Goal: Complete application form

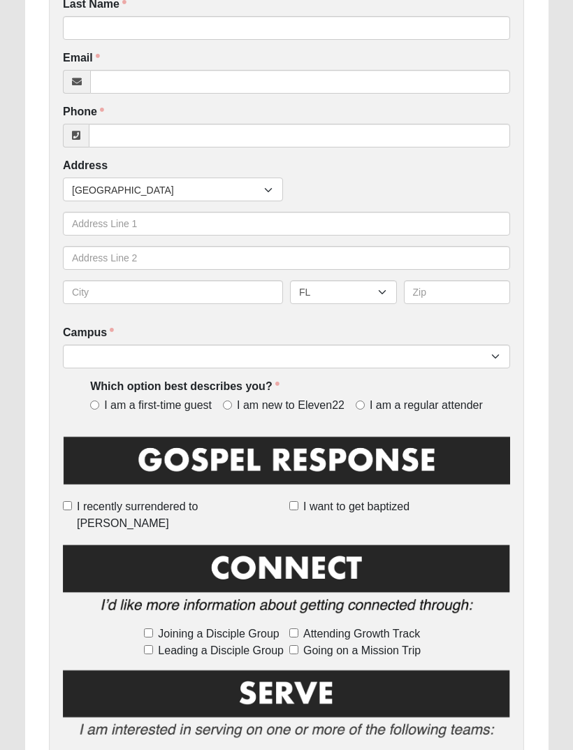
scroll to position [305, 0]
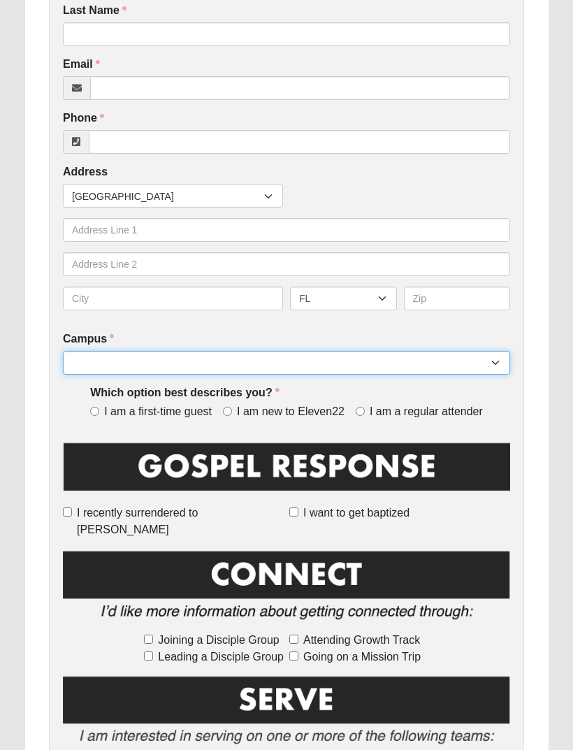
click at [121, 359] on select "Arlington Baymeadows Eleven22 Online [PERSON_NAME][GEOGRAPHIC_DATA] Jesup [GEOG…" at bounding box center [286, 363] width 447 height 24
select select "11"
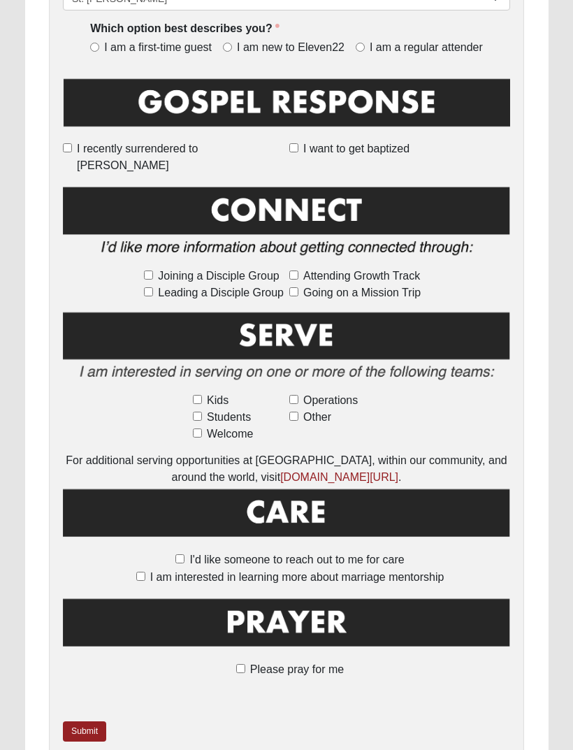
scroll to position [672, 0]
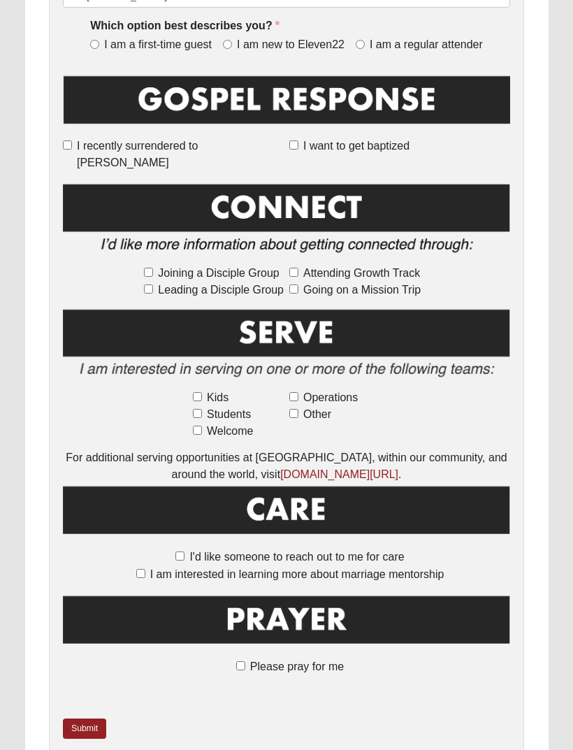
click at [241, 661] on input "Please pray for me" at bounding box center [240, 665] width 9 height 9
checkbox input "true"
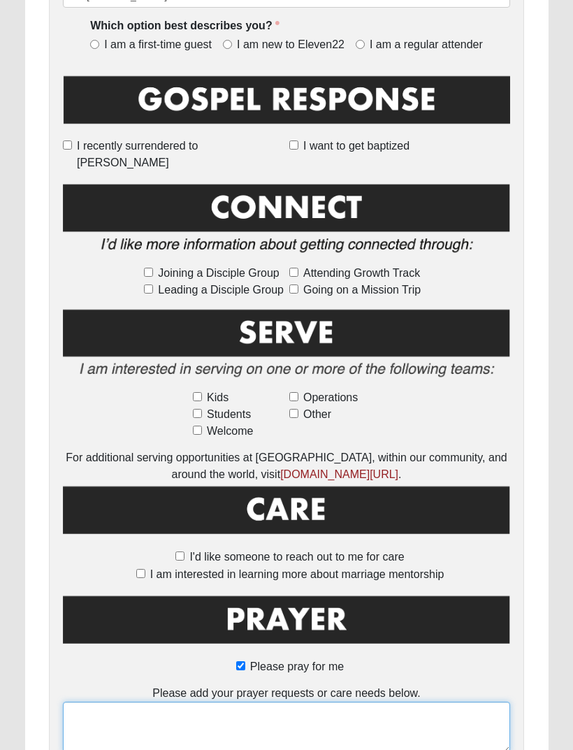
click at [131, 709] on textarea at bounding box center [286, 728] width 447 height 52
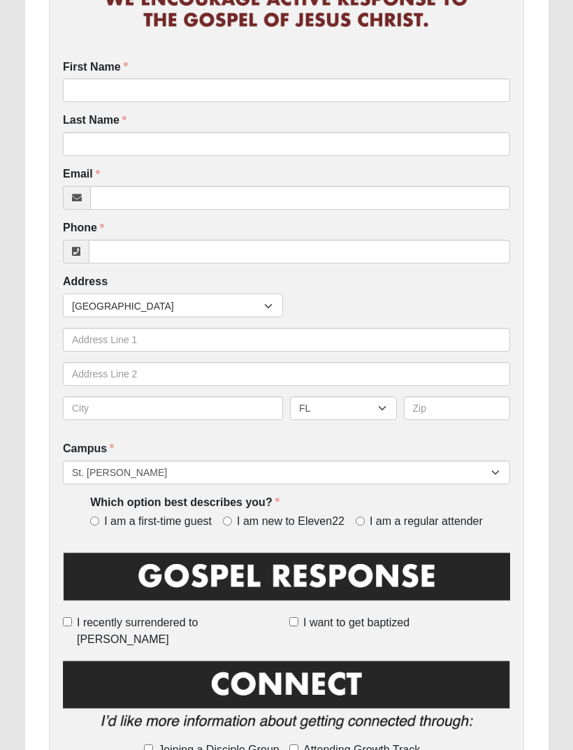
scroll to position [175, 0]
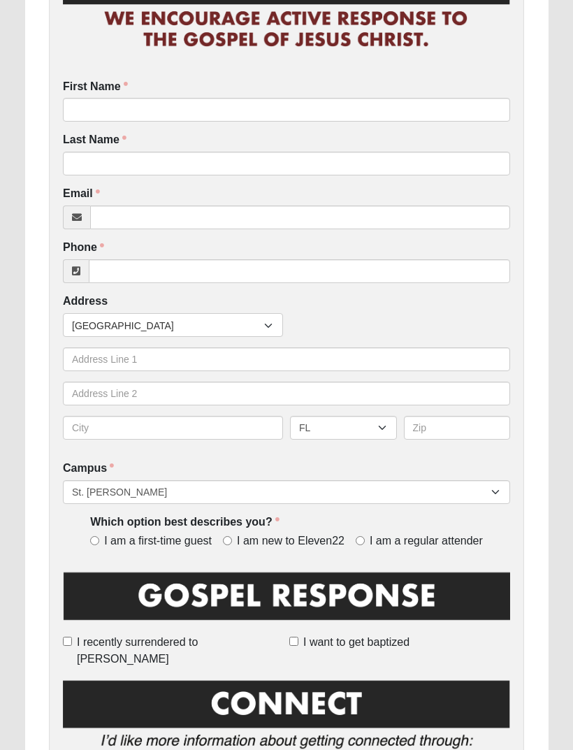
type textarea "Note, call for general information regarding [DEMOGRAPHIC_DATA], [DEMOGRAPHIC_D…"
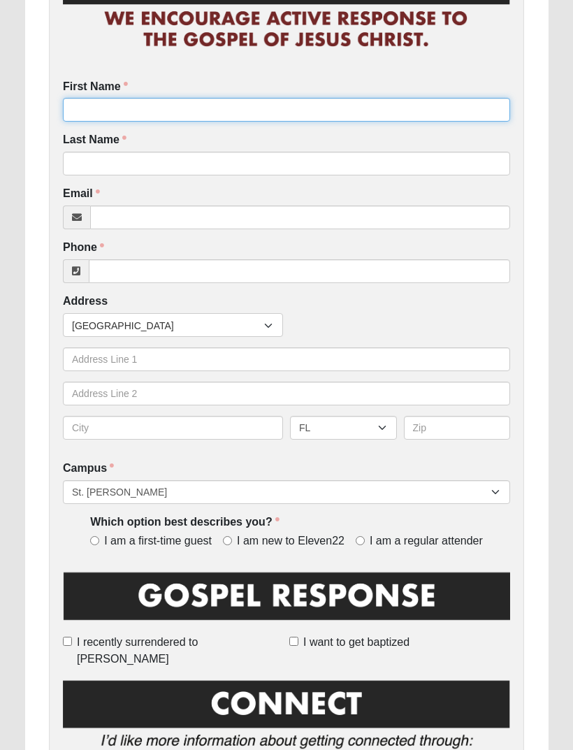
click at [94, 103] on input "First Name" at bounding box center [286, 110] width 447 height 24
type input "[PERSON_NAME]"
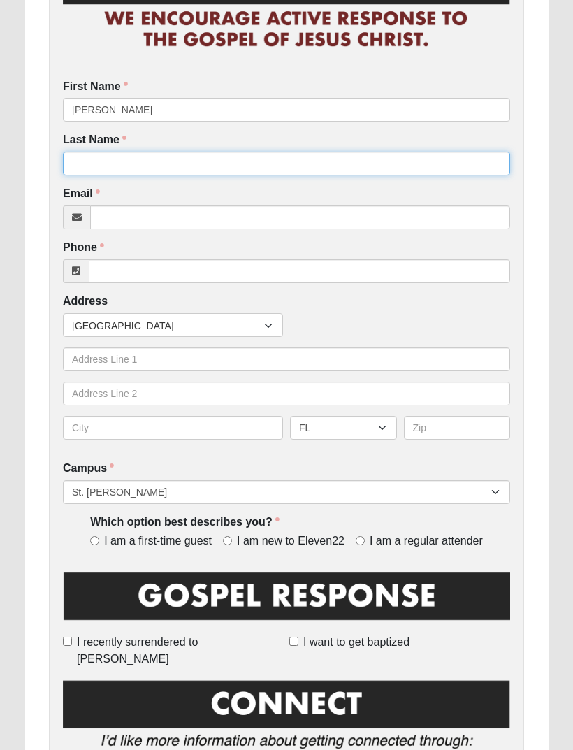
click at [445, 173] on input "Last Name" at bounding box center [286, 164] width 447 height 24
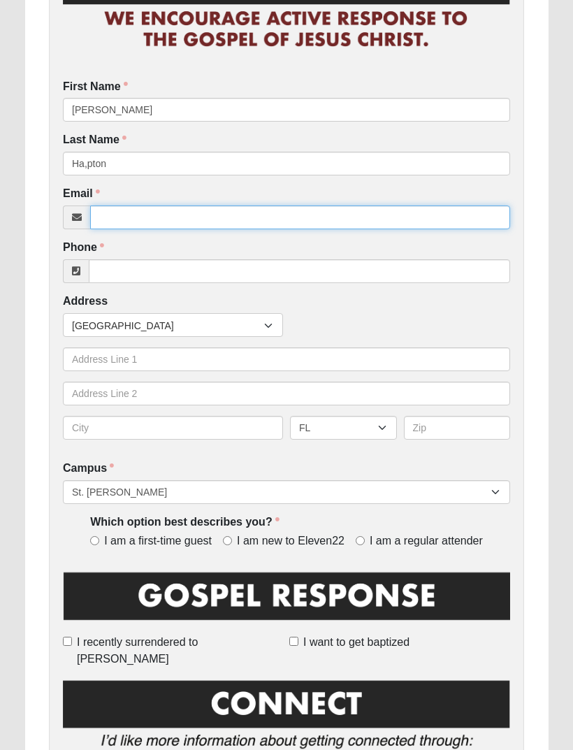
click at [424, 215] on input "Email" at bounding box center [300, 217] width 420 height 24
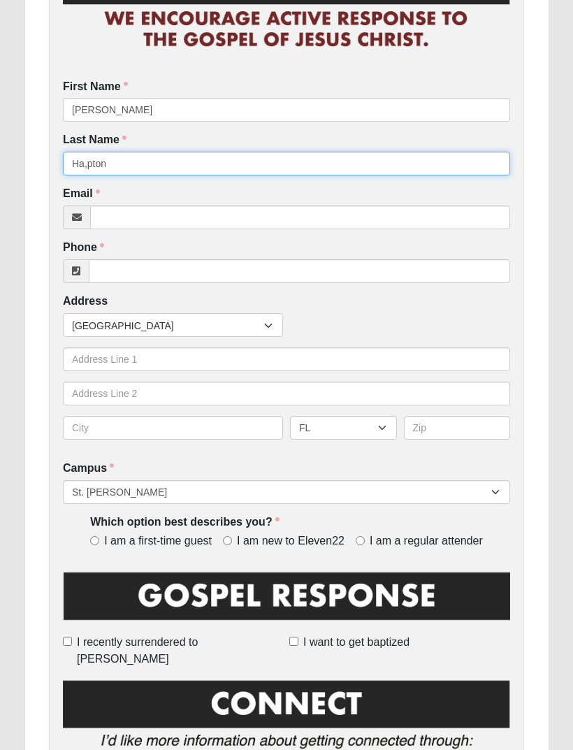
click at [428, 152] on input "Ha,pton" at bounding box center [286, 164] width 447 height 24
click at [439, 171] on input "Ha,pton" at bounding box center [286, 164] width 447 height 24
type input "Hampton"
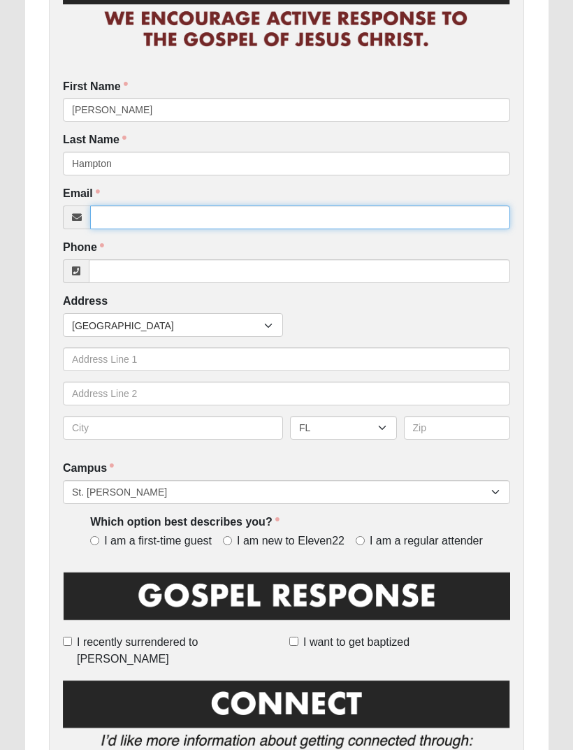
click at [454, 210] on input "Email" at bounding box center [300, 217] width 420 height 24
type input "[EMAIL_ADDRESS][DOMAIN_NAME]"
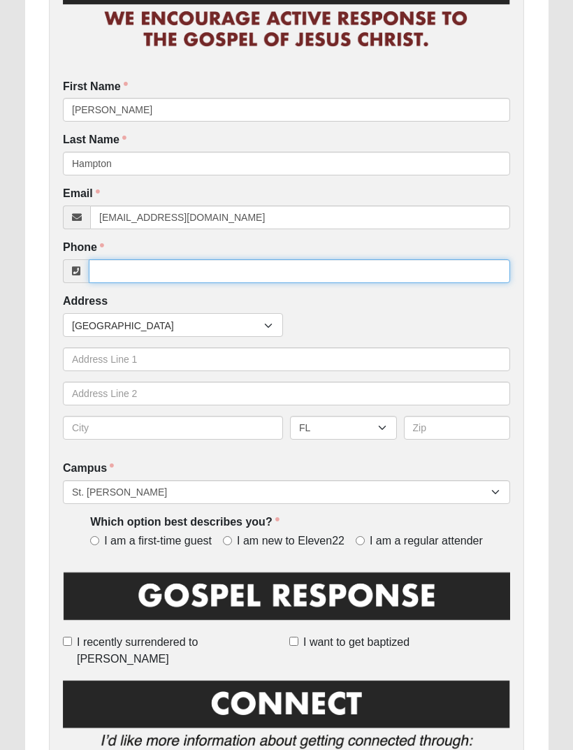
click at [127, 271] on input "Phone" at bounding box center [299, 271] width 421 height 24
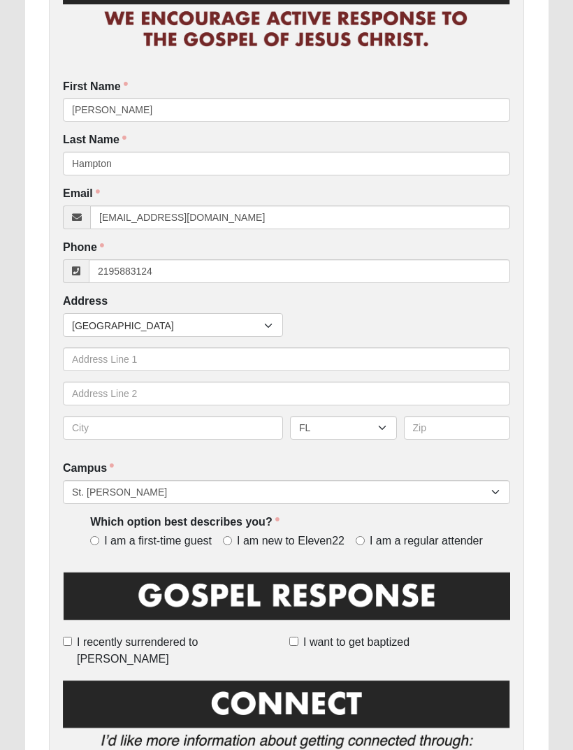
click at [467, 324] on div "Countries [GEOGRAPHIC_DATA] ------------------------ [GEOGRAPHIC_DATA] [GEOGRAP…" at bounding box center [286, 325] width 454 height 24
type input "[PHONE_NUMBER]"
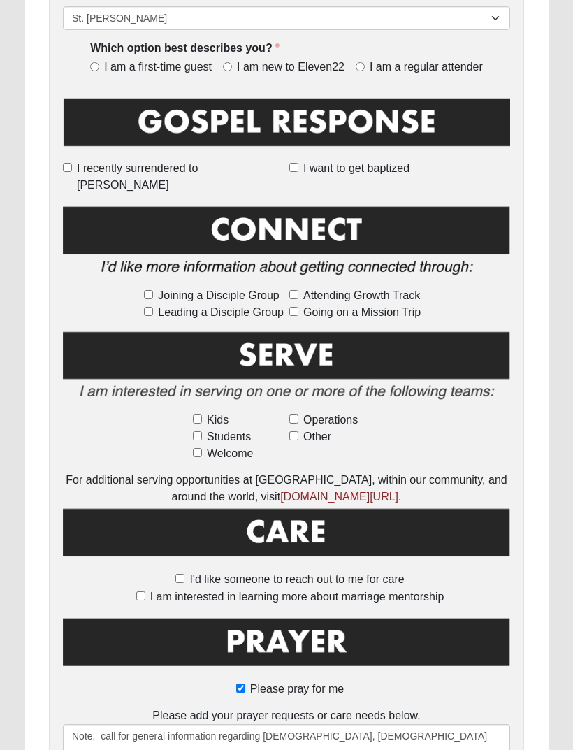
scroll to position [740, 0]
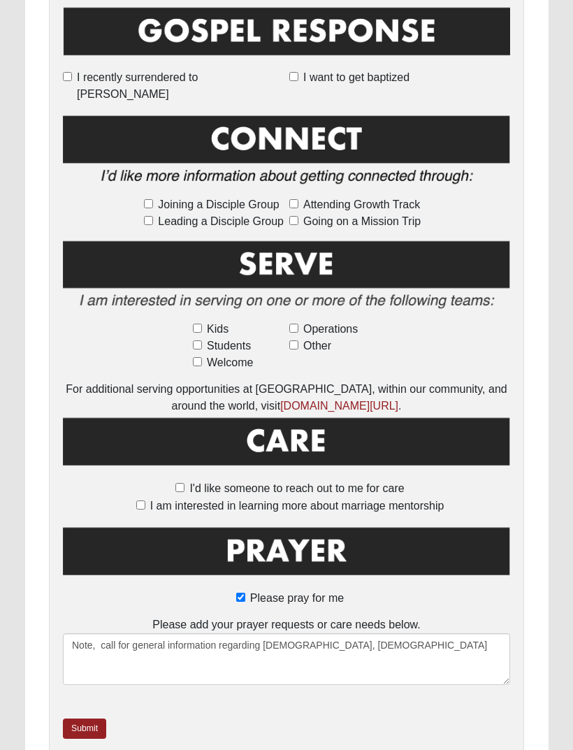
click at [84, 718] on link "Submit" at bounding box center [84, 728] width 43 height 20
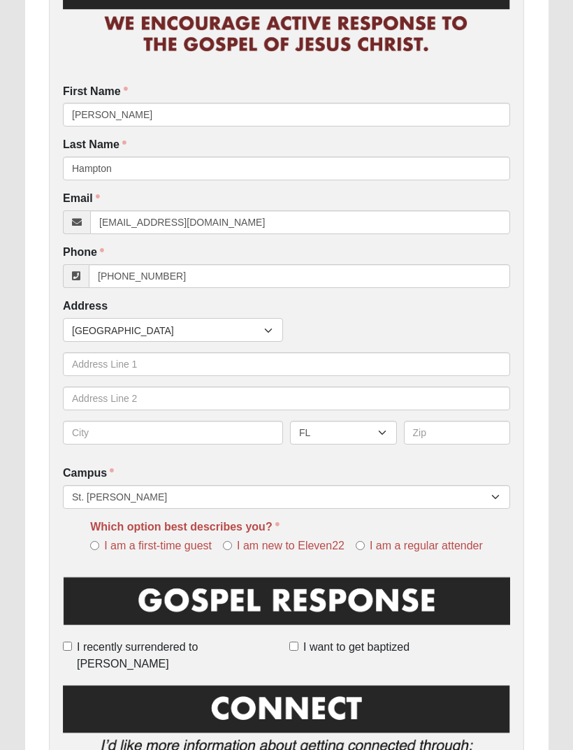
scroll to position [252, 0]
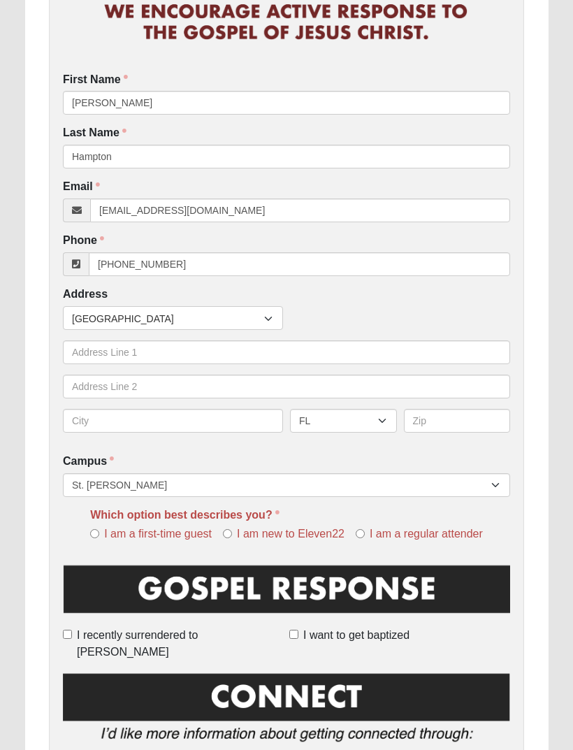
click at [111, 532] on span "I am a first-time guest" at bounding box center [158, 534] width 108 height 16
click at [99, 532] on input "I am a first-time guest" at bounding box center [94, 533] width 9 height 9
radio input "true"
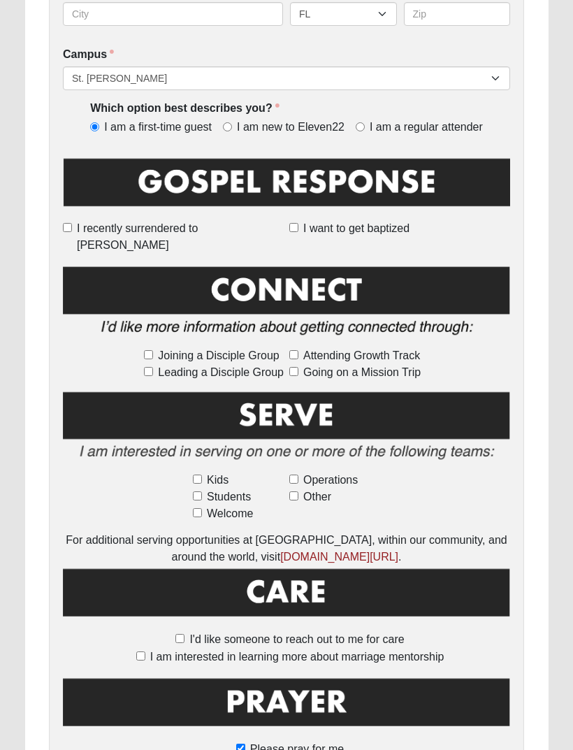
scroll to position [656, 0]
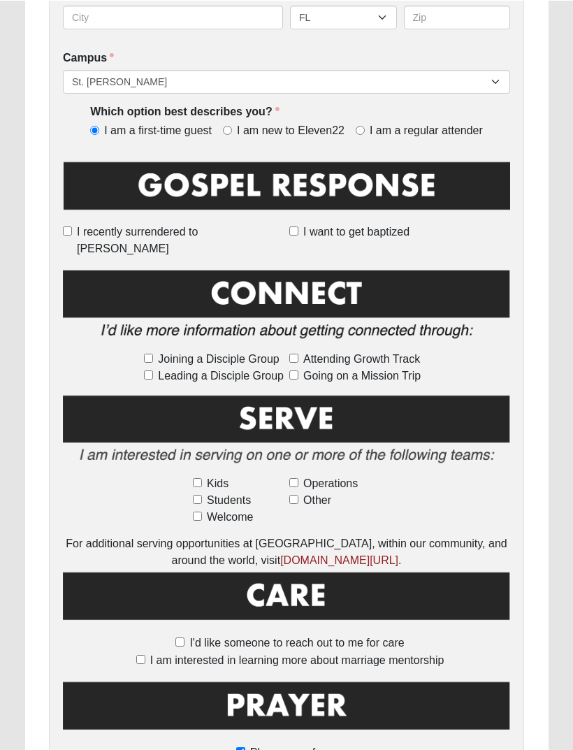
click at [147, 353] on input "Joining a Disciple Group" at bounding box center [148, 357] width 9 height 9
checkbox input "true"
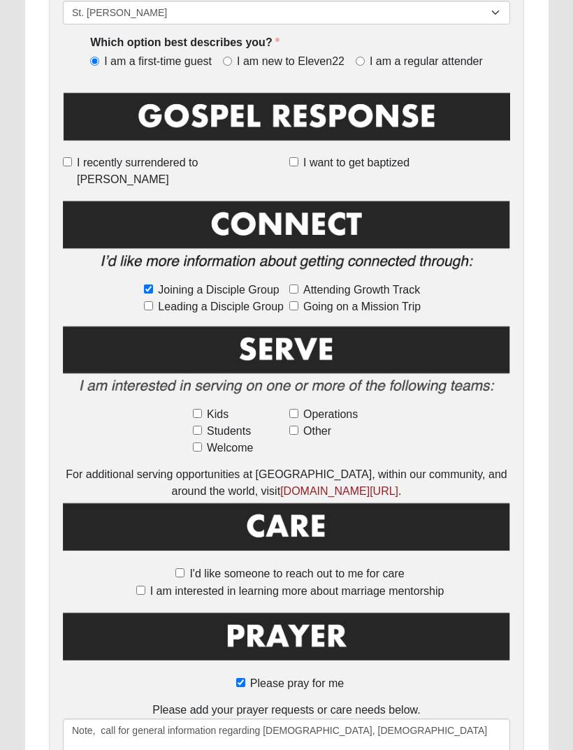
scroll to position [740, 0]
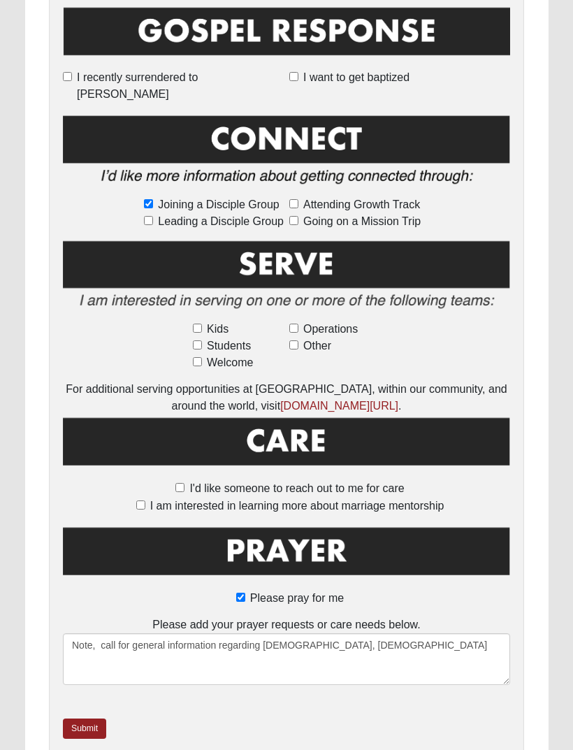
click at [85, 718] on link "Submit" at bounding box center [84, 728] width 43 height 20
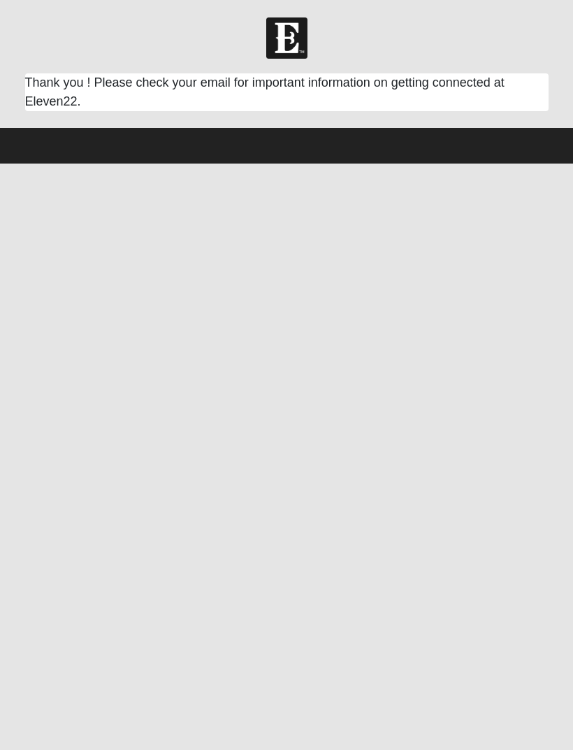
scroll to position [0, 0]
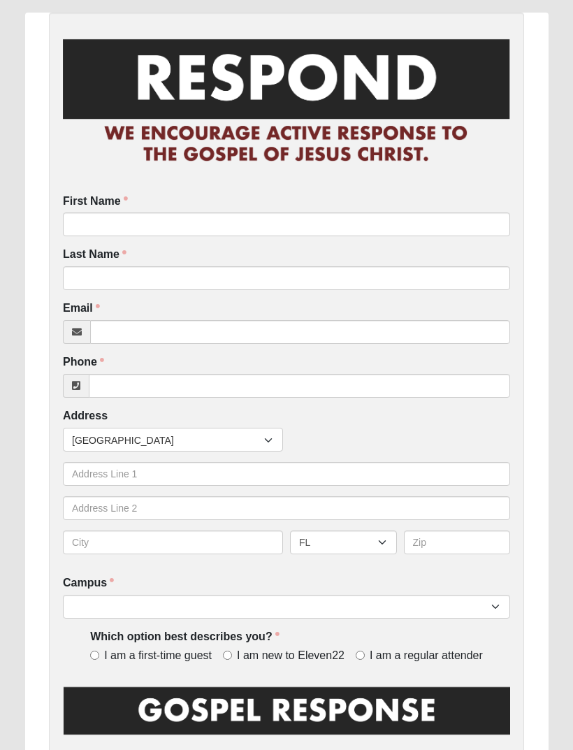
scroll to position [60, 0]
